Goal: Task Accomplishment & Management: Complete application form

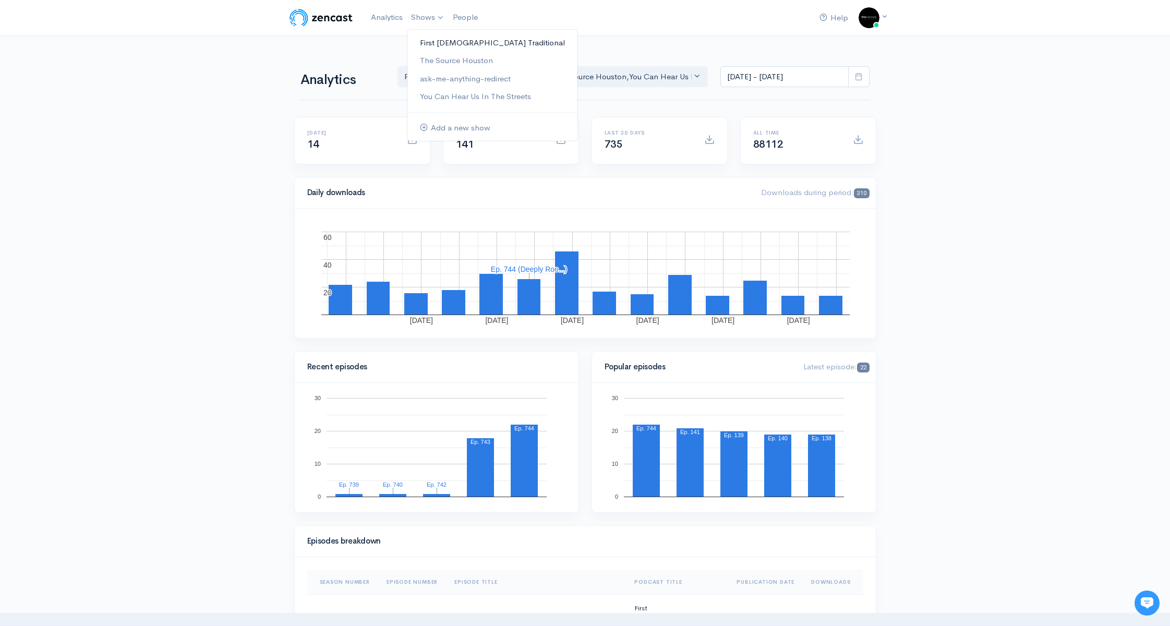
click at [471, 41] on link "First [DEMOGRAPHIC_DATA] Traditional" at bounding box center [493, 43] width 170 height 18
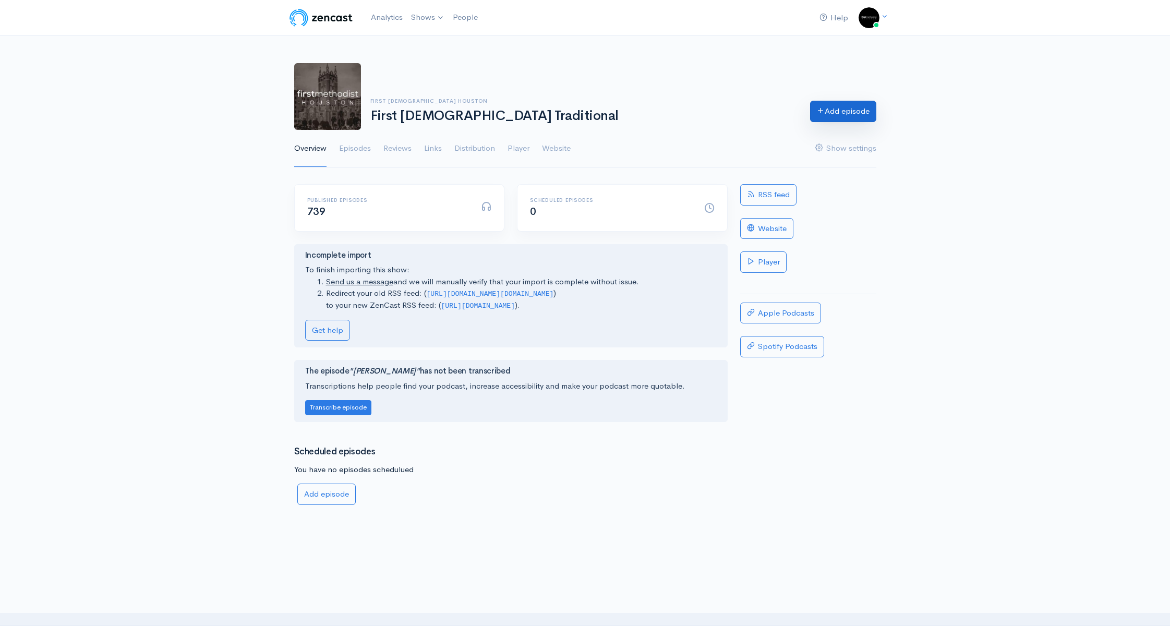
click at [829, 106] on link "Add episode" at bounding box center [843, 111] width 66 height 21
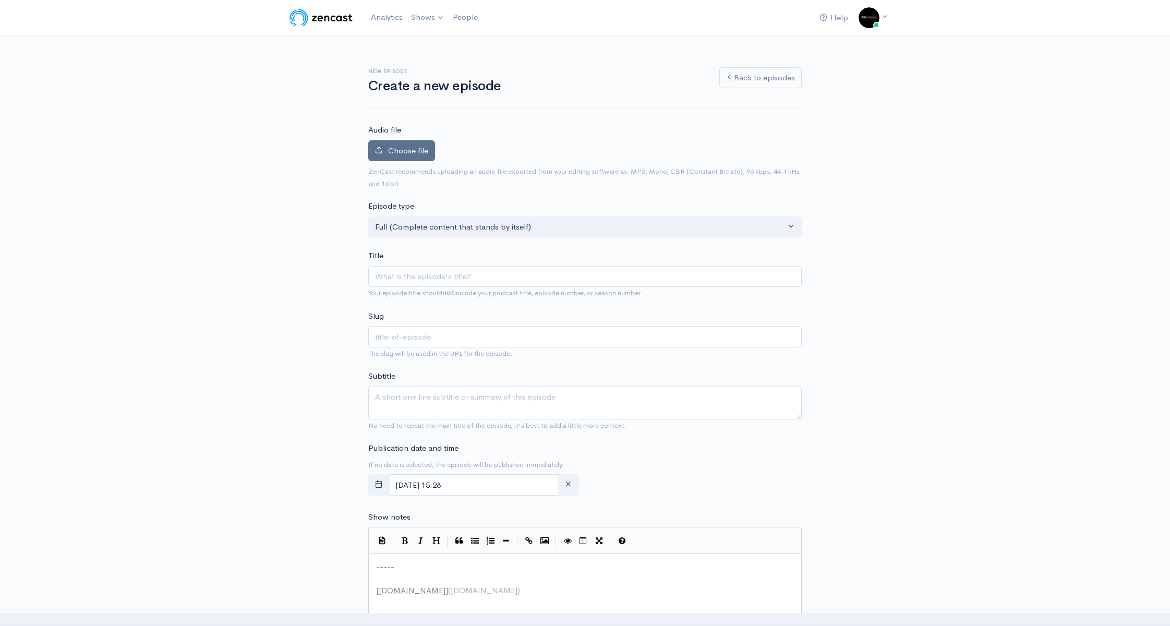
click at [419, 150] on span "Choose file" at bounding box center [408, 151] width 40 height 10
click at [0, 0] on input "Choose file" at bounding box center [0, 0] width 0 height 0
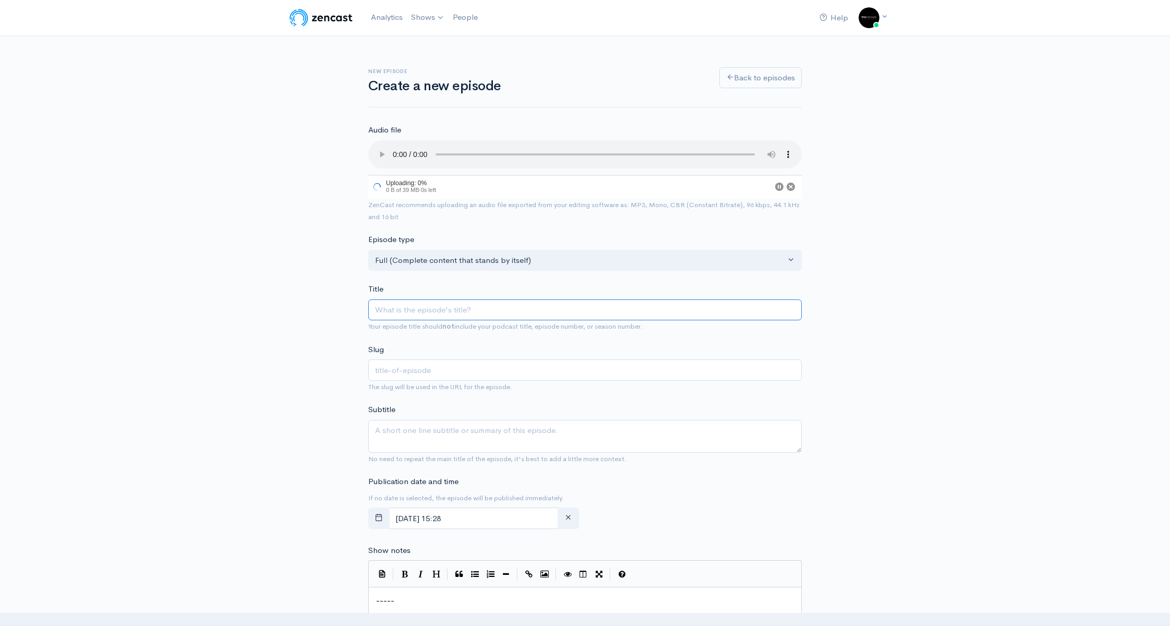
click at [452, 312] on input "Title" at bounding box center [585, 310] width 434 height 21
paste input "[PERSON_NAME] 5:13-16"
type input "[PERSON_NAME] 5:13-16"
type input "[PERSON_NAME]-513-16"
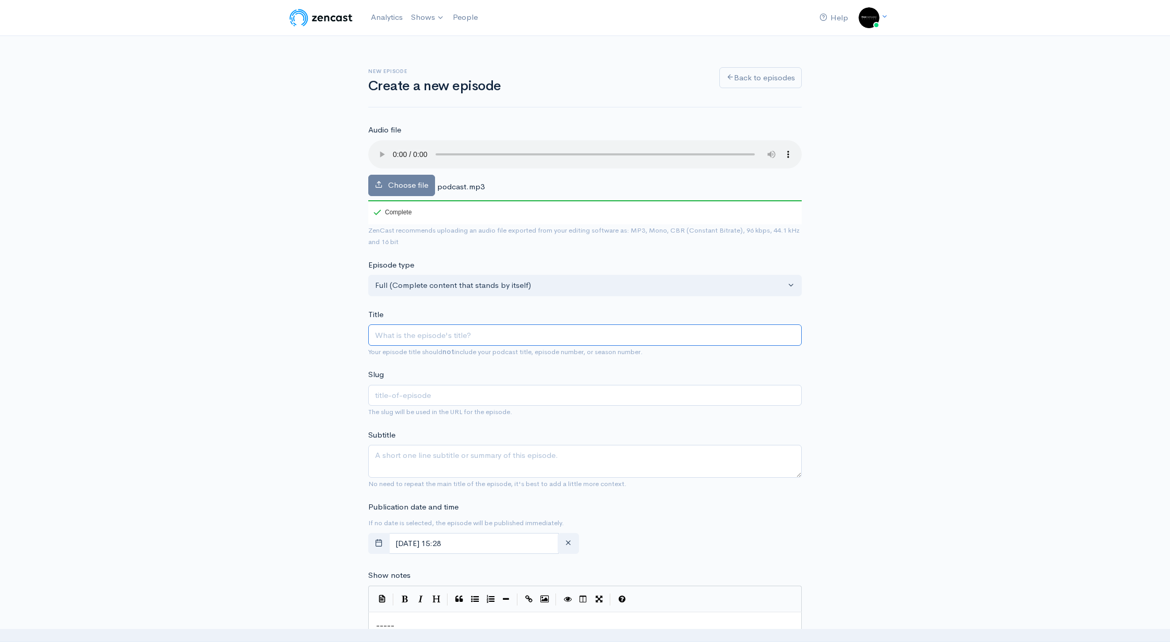
click at [424, 339] on input "Title" at bounding box center [585, 335] width 434 height 21
paste input "Don’t Try to Be What You Already Are"
type input "Don’t Try to Be What You Already Are"
type input "dont-try-to-be-what-you-already-are"
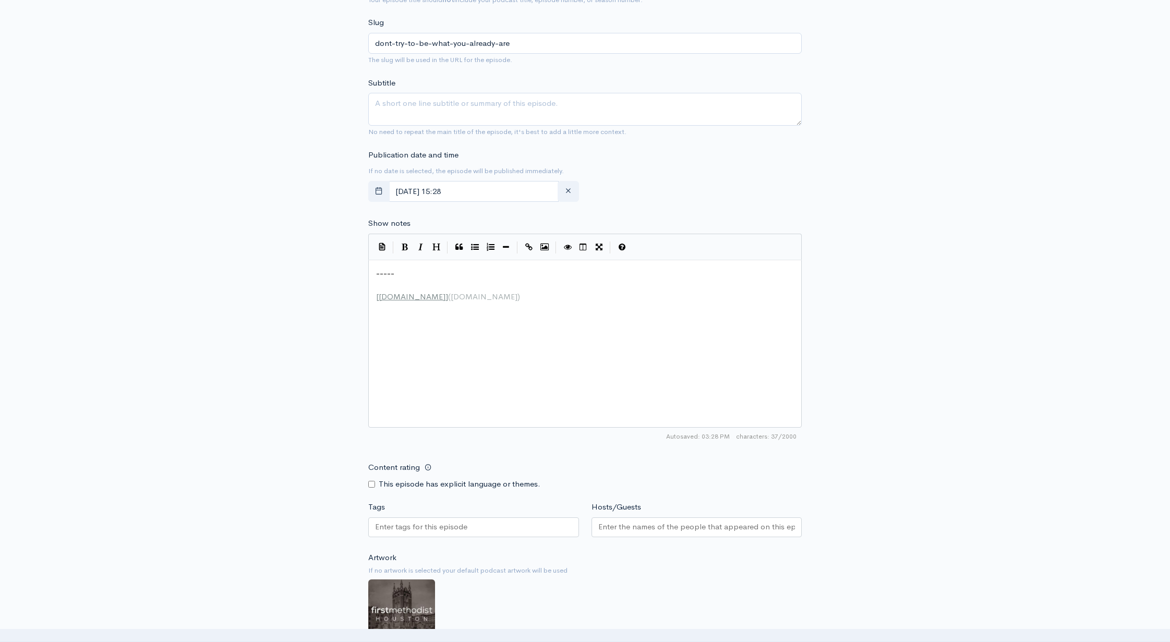
scroll to position [623, 0]
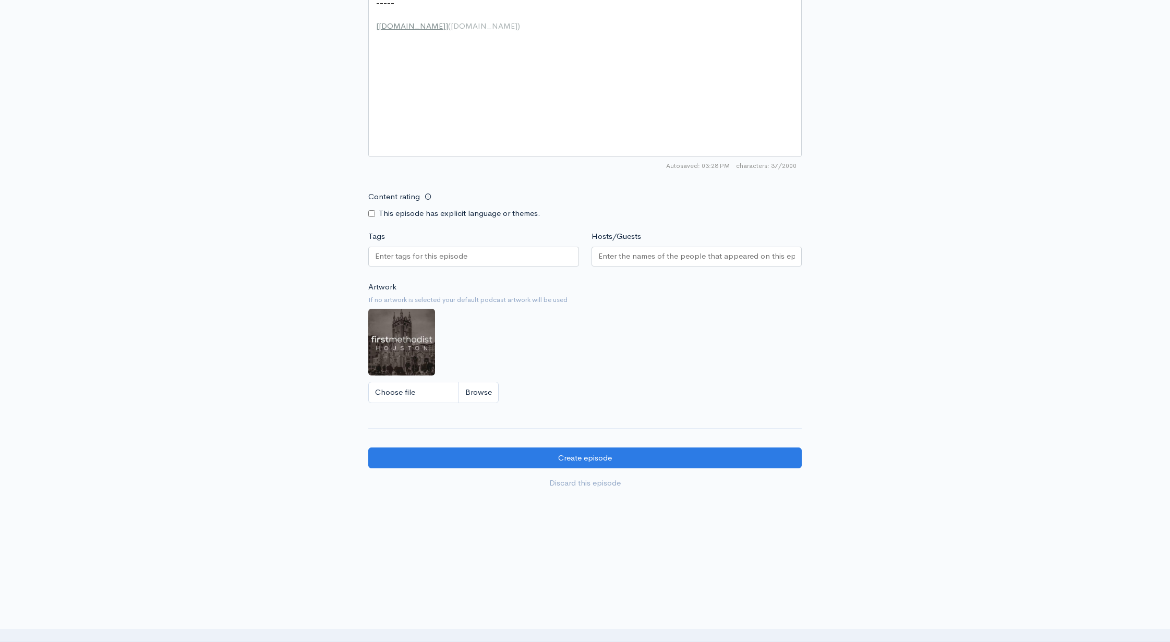
type input "Don’t Try to Be What You Already Are"
click at [663, 253] on input "Hosts/Guests" at bounding box center [697, 256] width 197 height 12
type input "lin"
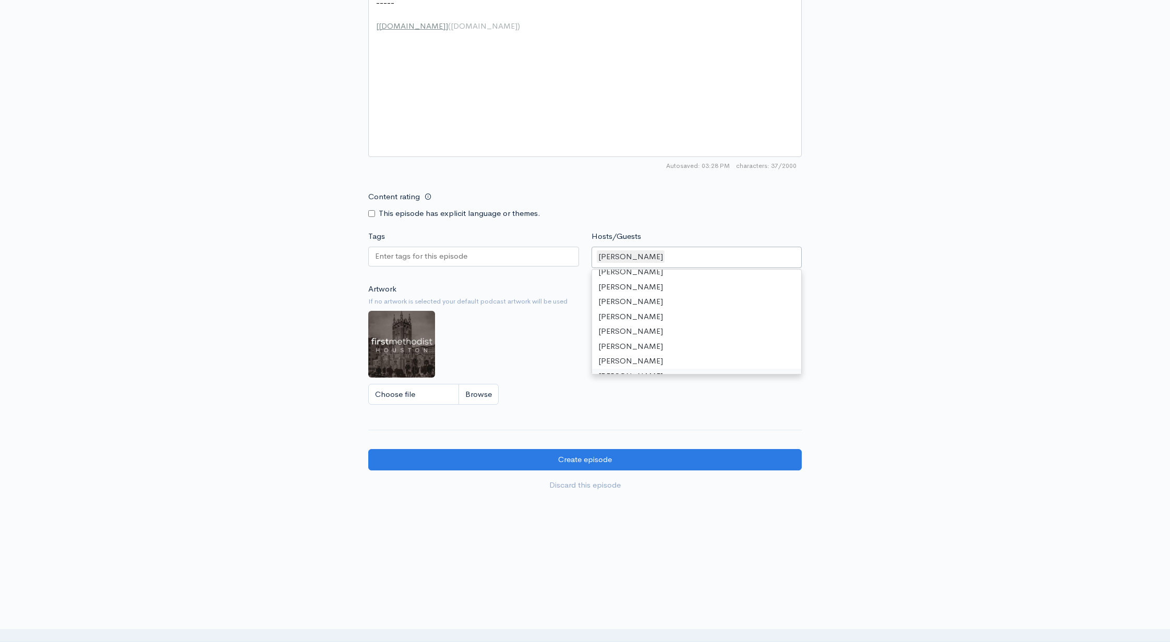
click at [581, 389] on div "Choose file" at bounding box center [585, 394] width 434 height 21
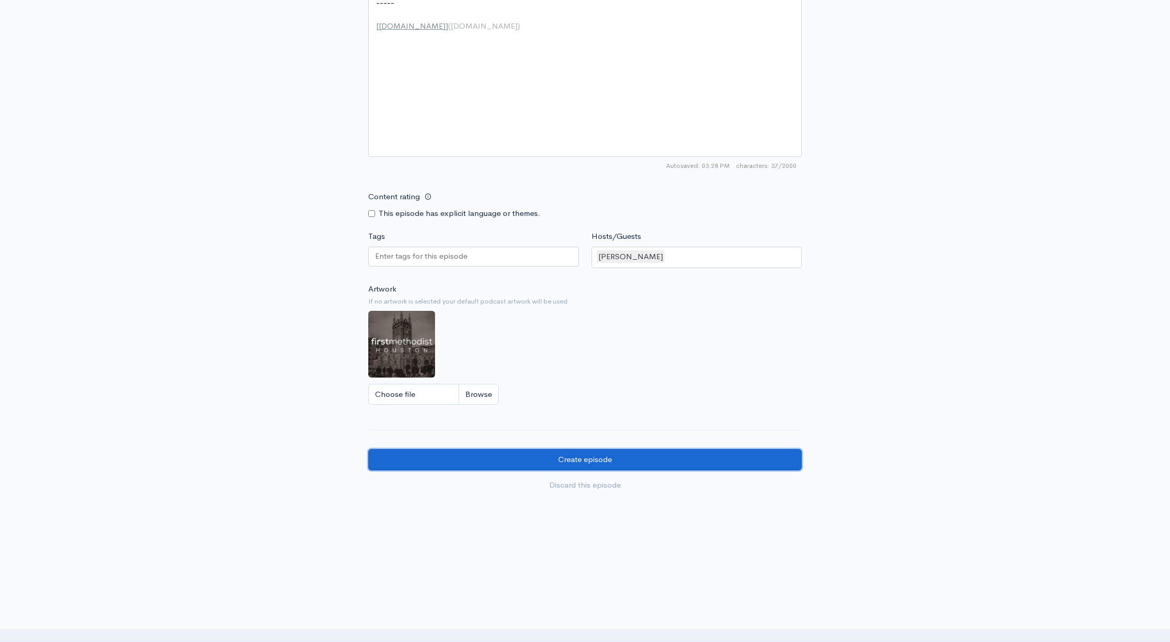
click at [593, 457] on input "Create episode" at bounding box center [585, 459] width 434 height 21
